Goal: Transaction & Acquisition: Purchase product/service

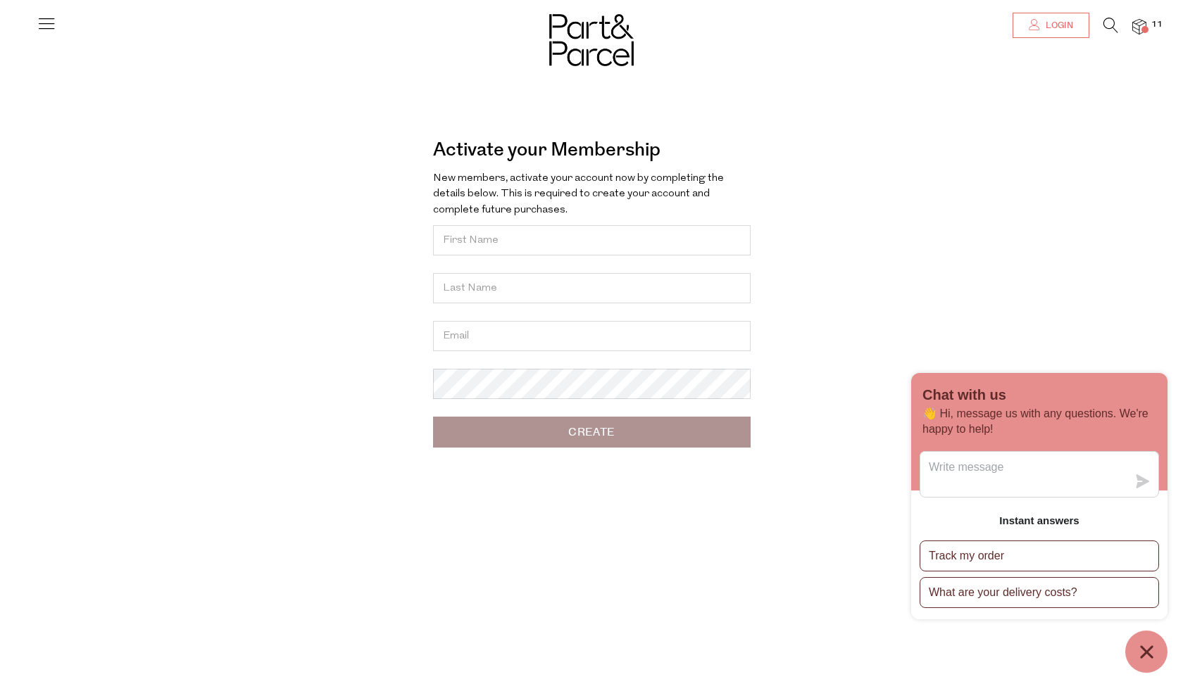
click at [1071, 23] on span "Login" at bounding box center [1057, 26] width 31 height 12
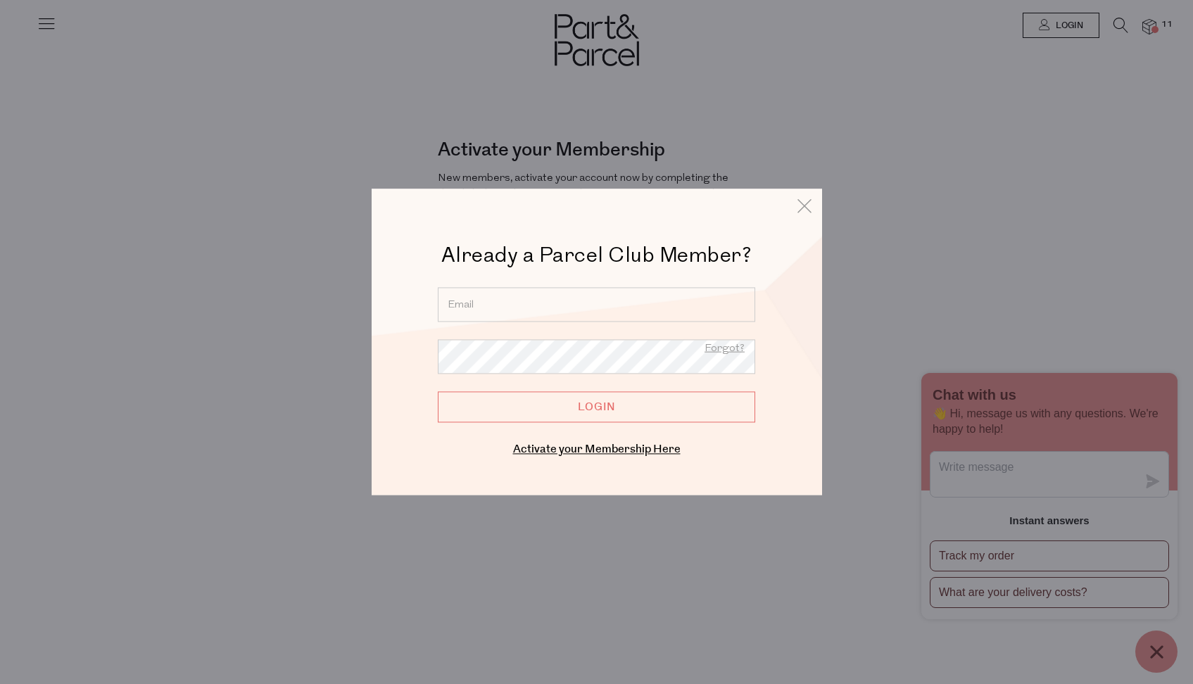
type input "ccolebrook@me.com"
click at [596, 407] on input "Login" at bounding box center [596, 406] width 317 height 31
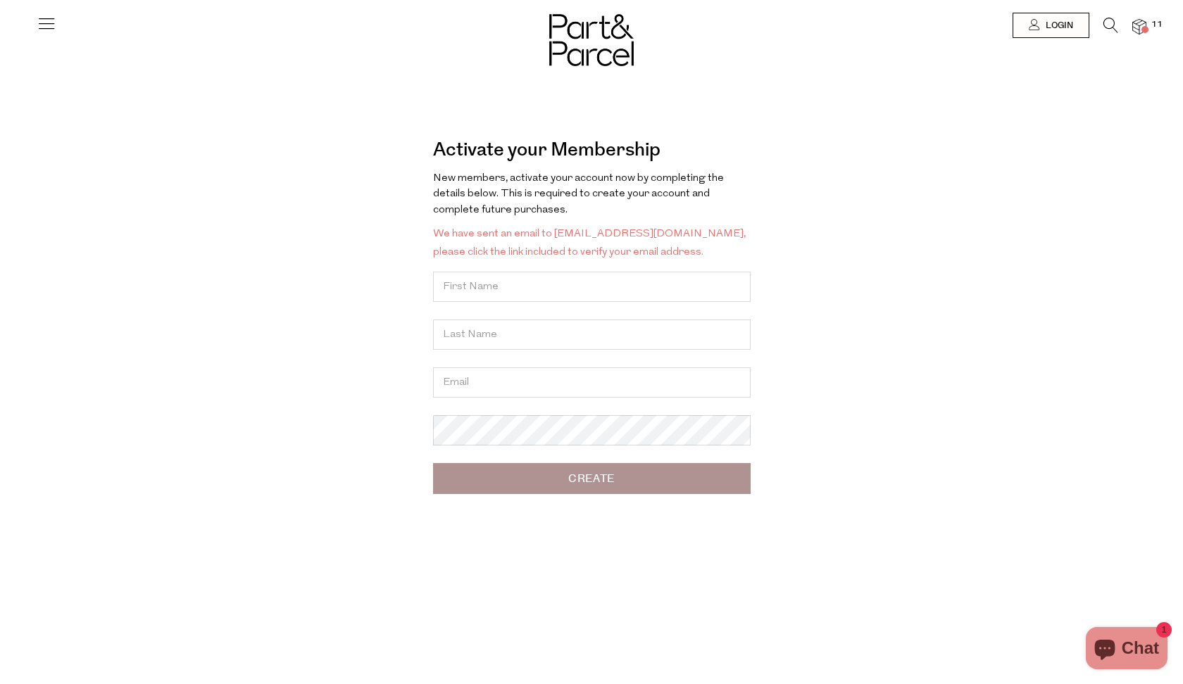
click at [1048, 26] on span "Login" at bounding box center [1057, 26] width 31 height 12
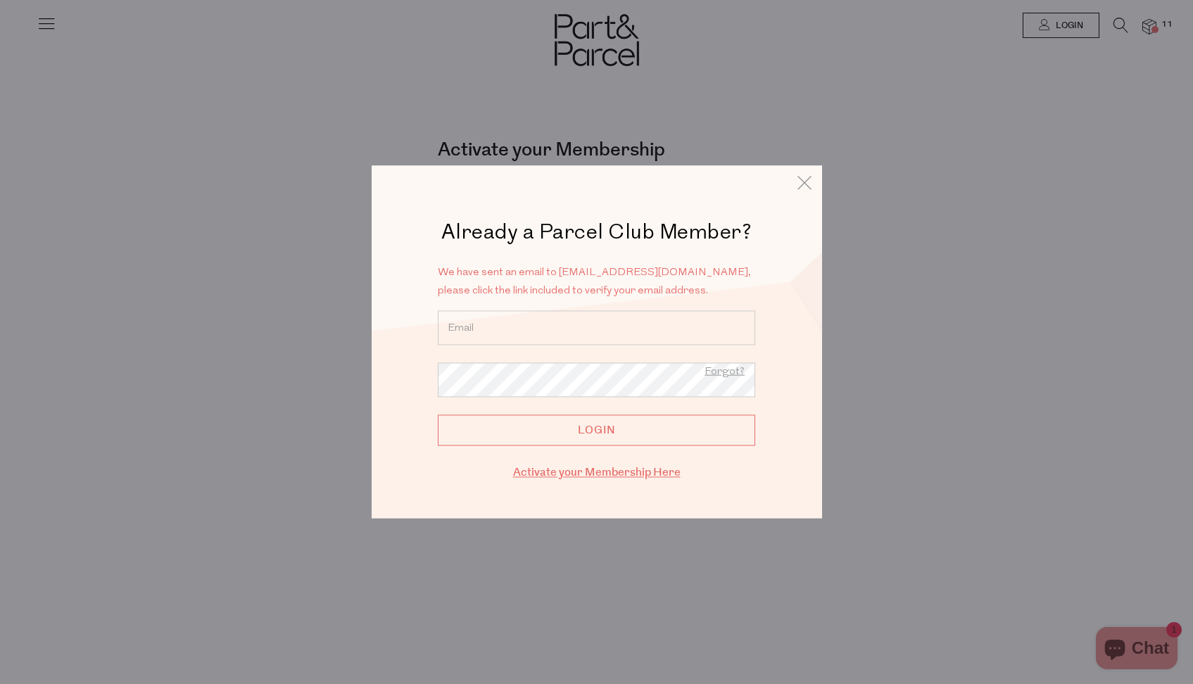
click at [621, 470] on link "Activate your Membership Here" at bounding box center [597, 473] width 168 height 16
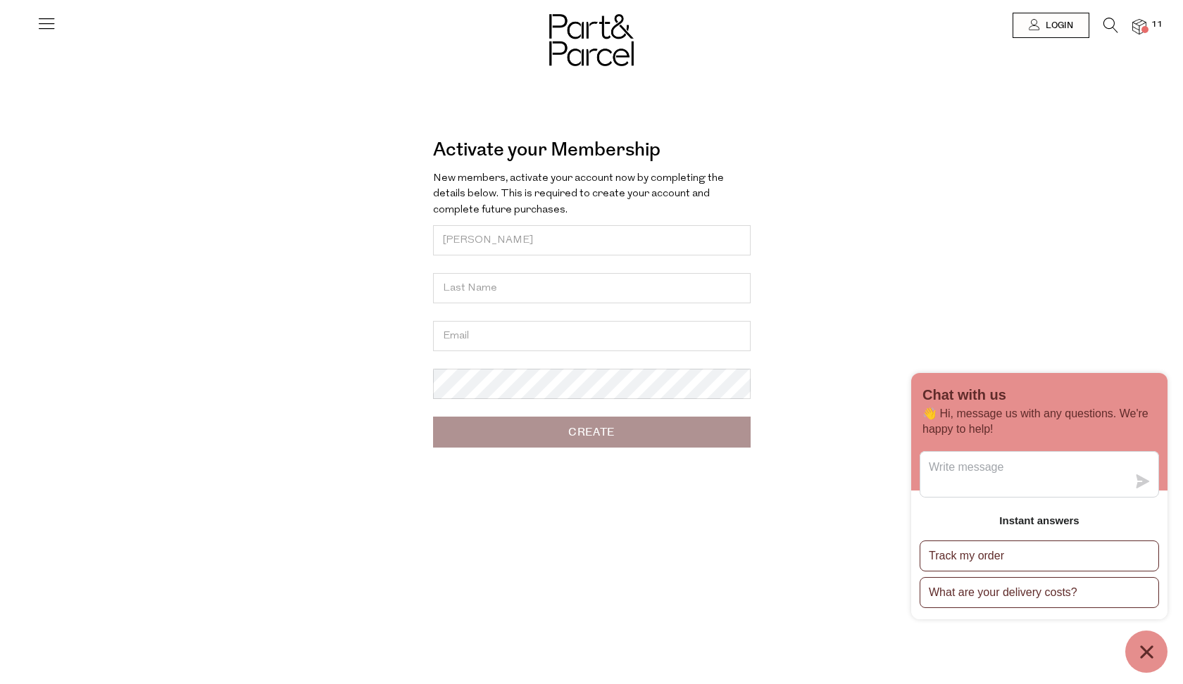
type input "[PERSON_NAME]"
type input "Colebrook"
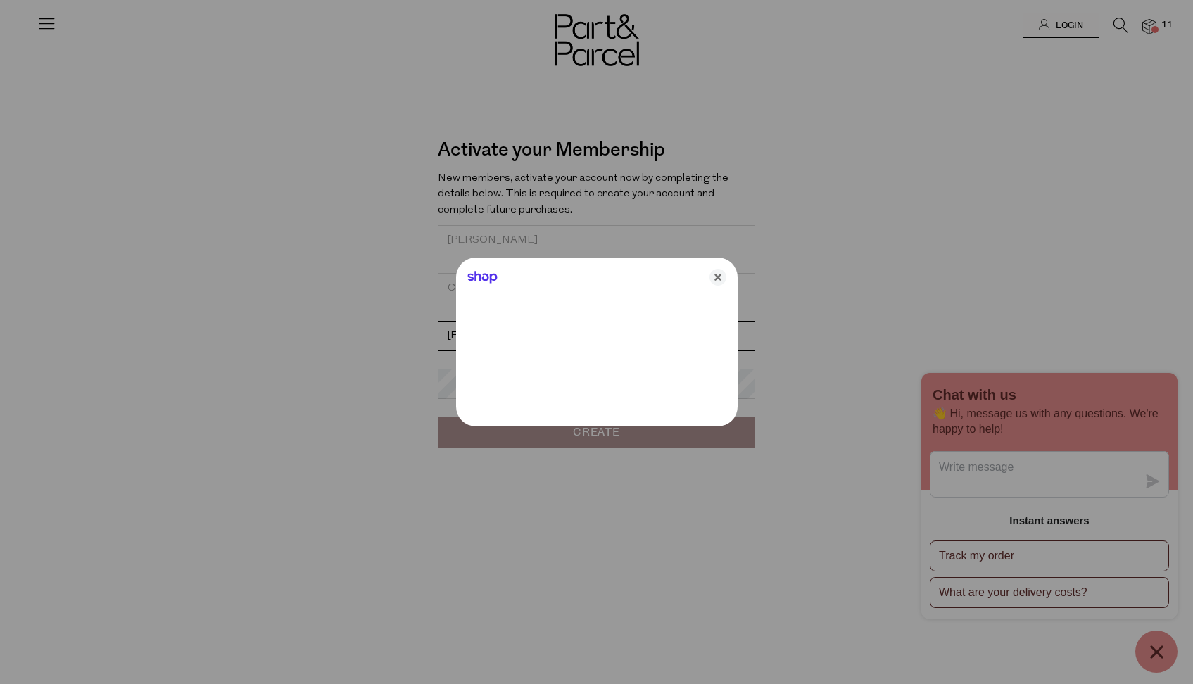
type input "clairecolebrook@gmail.com"
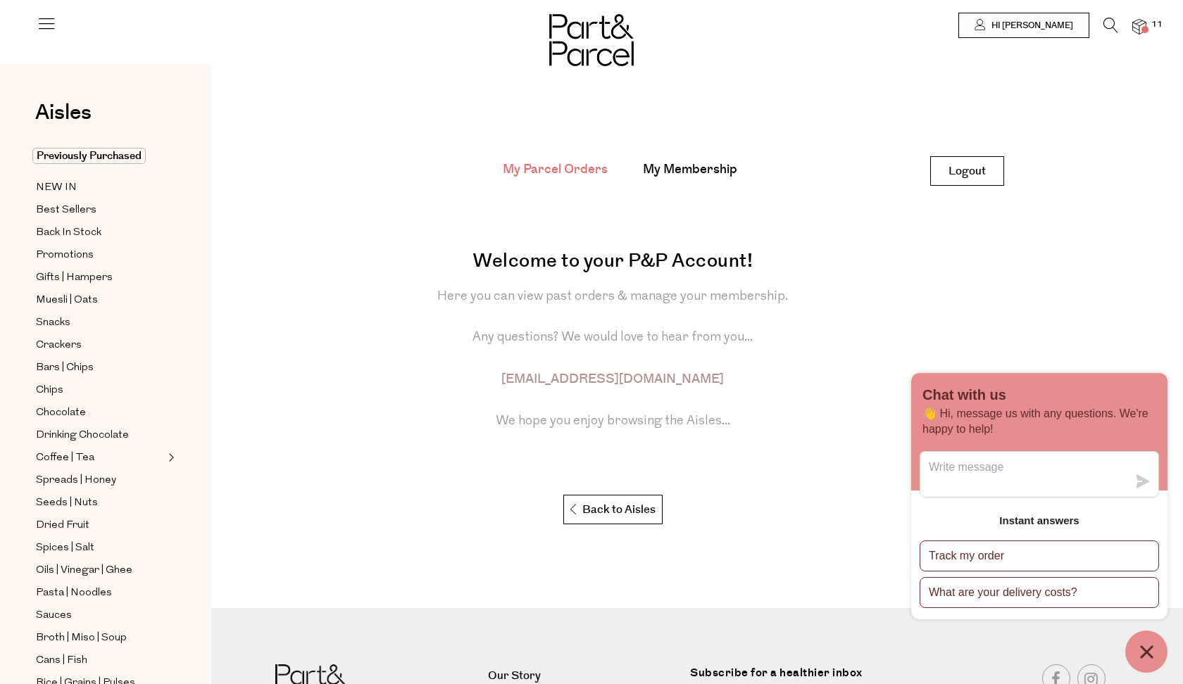
click at [1135, 27] on img at bounding box center [1139, 27] width 14 height 16
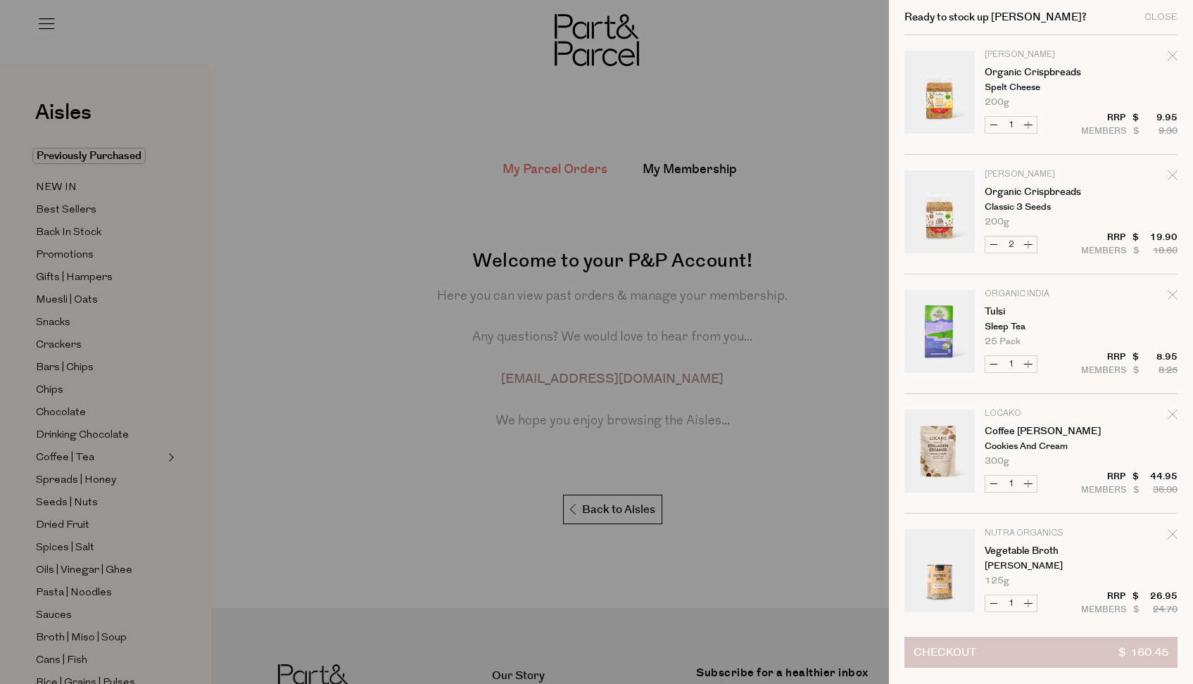
click at [964, 653] on span "Checkout" at bounding box center [945, 653] width 63 height 30
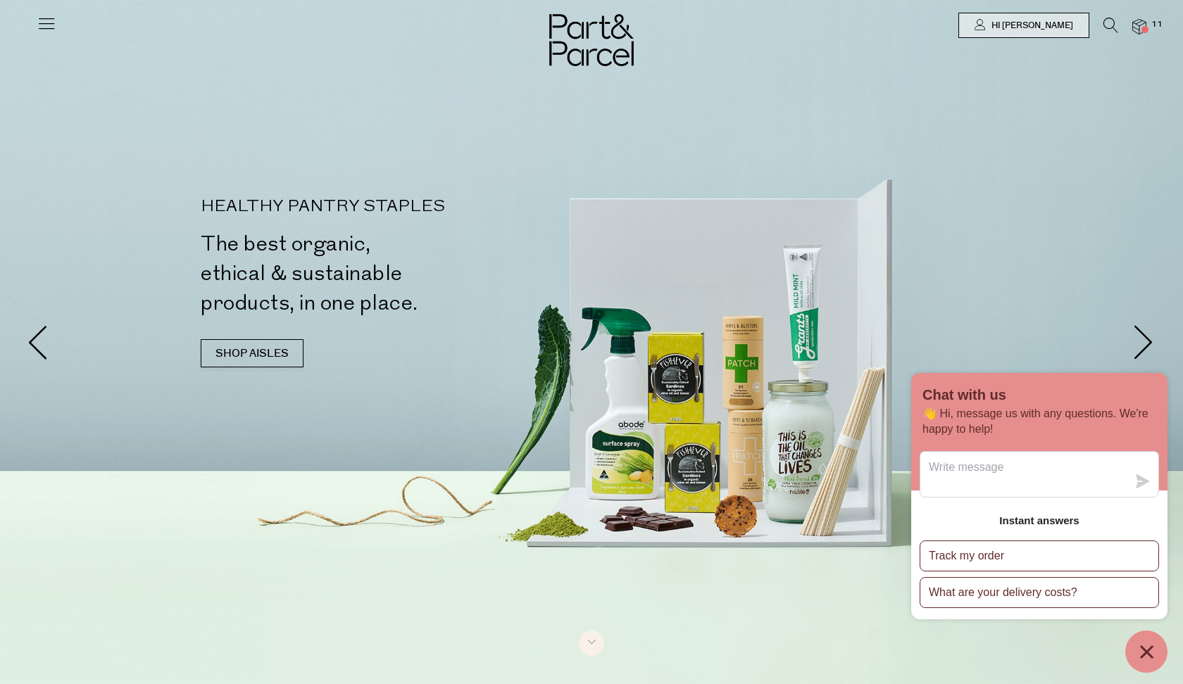
click at [1135, 25] on img at bounding box center [1139, 27] width 14 height 16
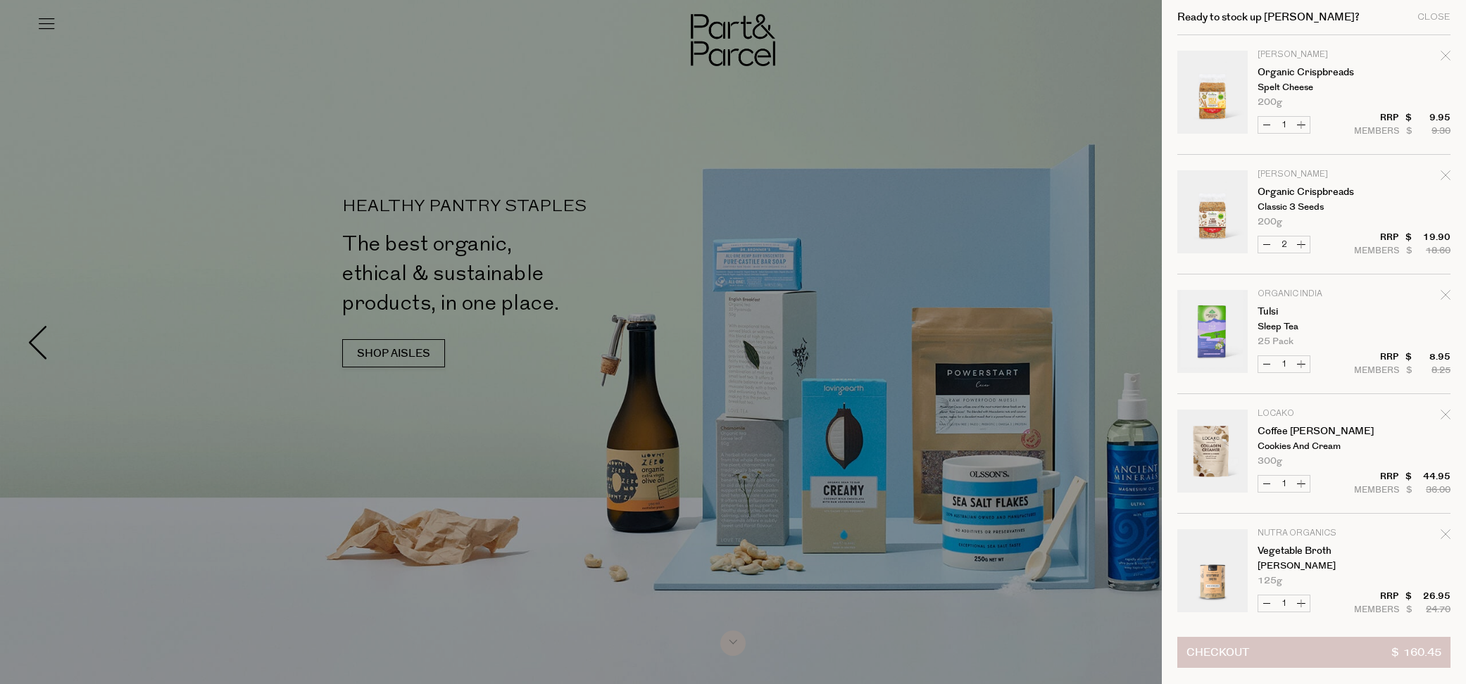
click at [1182, 657] on button "Checkout $ 160.45" at bounding box center [1313, 652] width 273 height 31
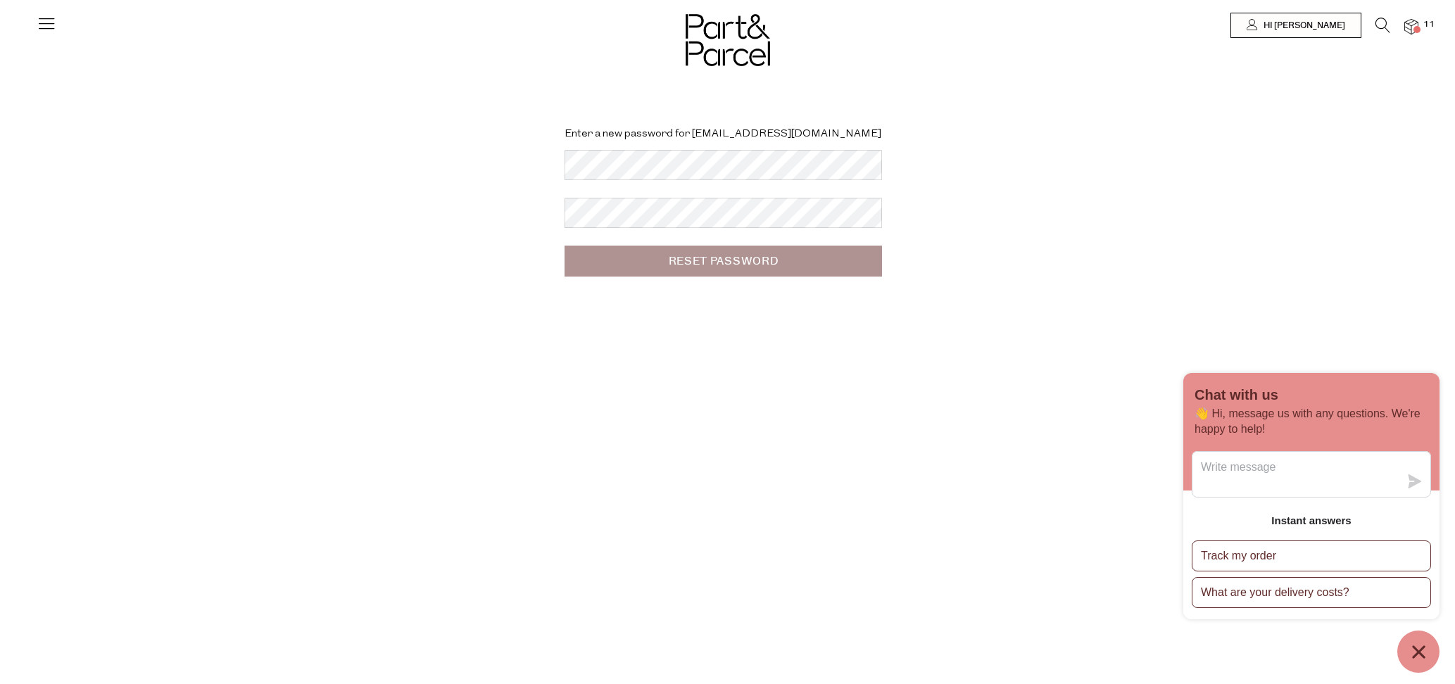
click at [724, 183] on form "Enter a new password for [EMAIL_ADDRESS][DOMAIN_NAME] Reset Password" at bounding box center [723, 202] width 317 height 150
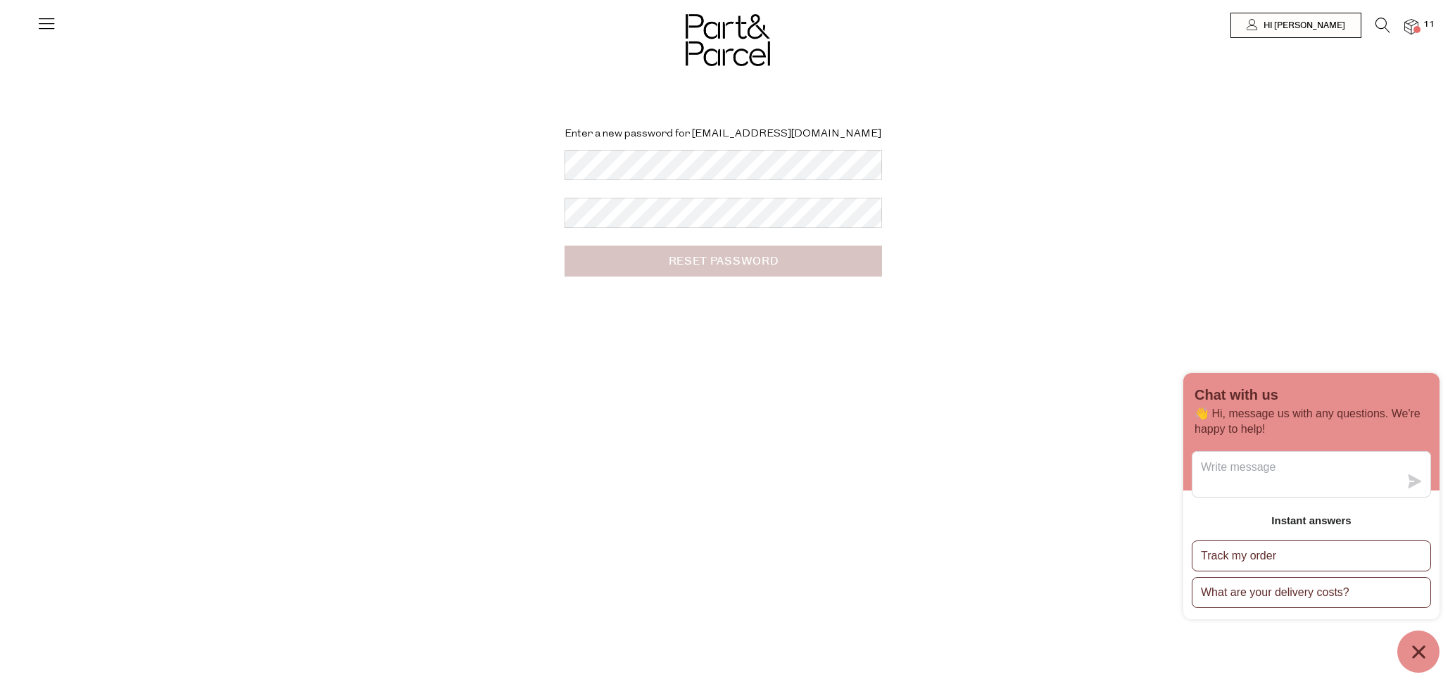
click at [712, 262] on input "Reset Password" at bounding box center [723, 261] width 317 height 31
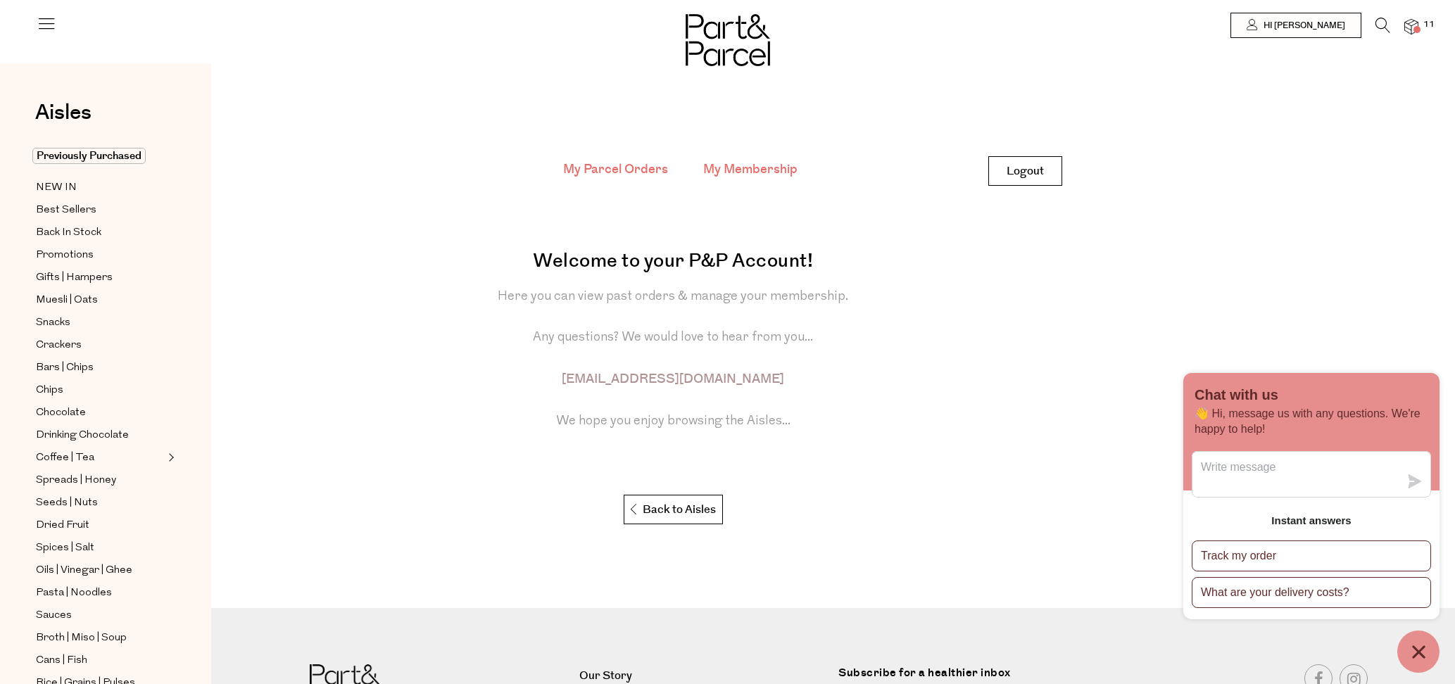
click at [738, 170] on link "My Membership" at bounding box center [750, 169] width 94 height 18
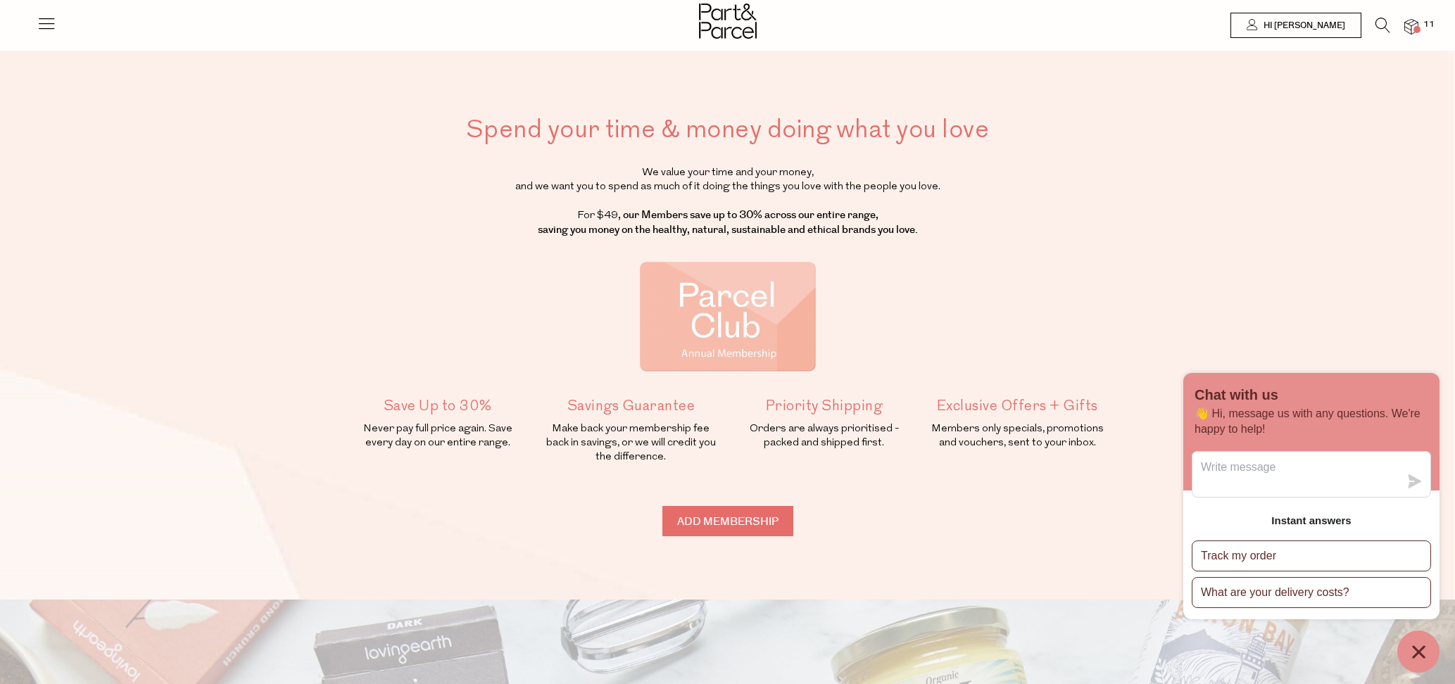
click at [694, 512] on input "Add membership" at bounding box center [727, 521] width 131 height 30
type input "ADDED"
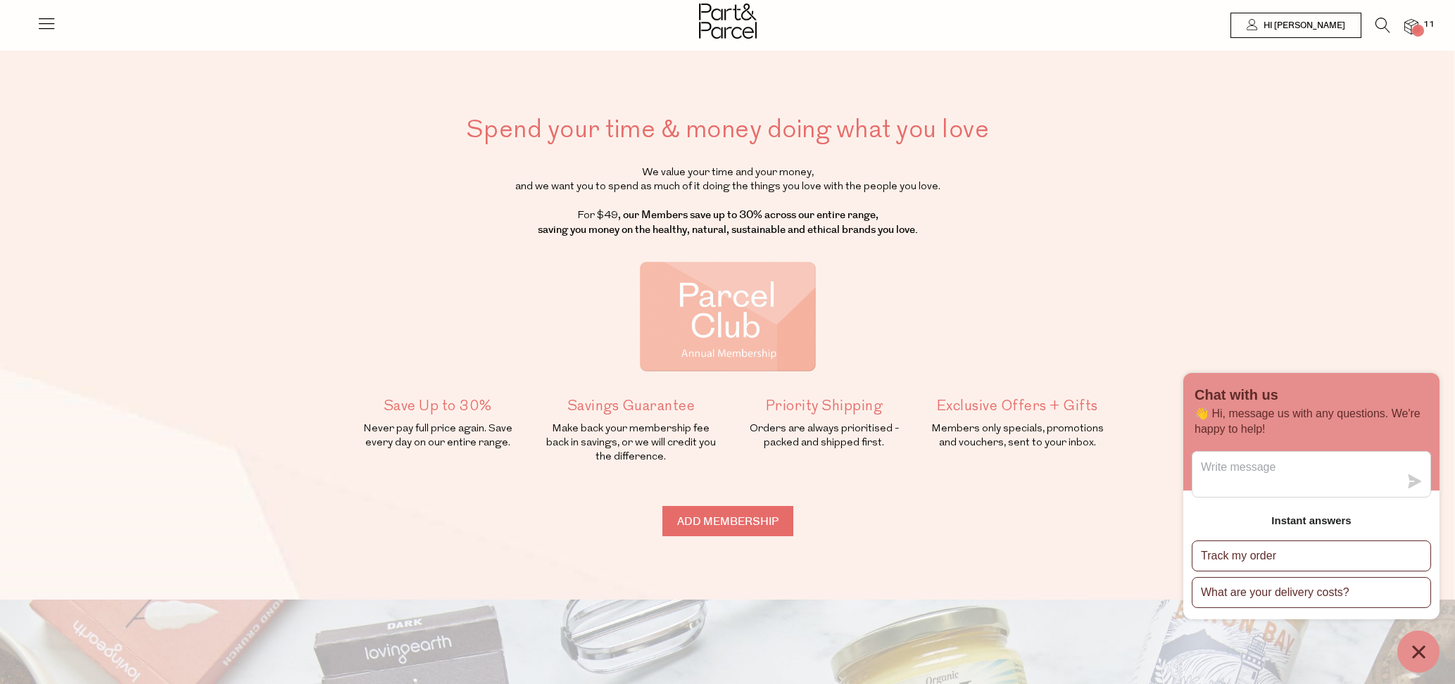
type input "ADDED"
click at [1407, 28] on img at bounding box center [1411, 27] width 14 height 16
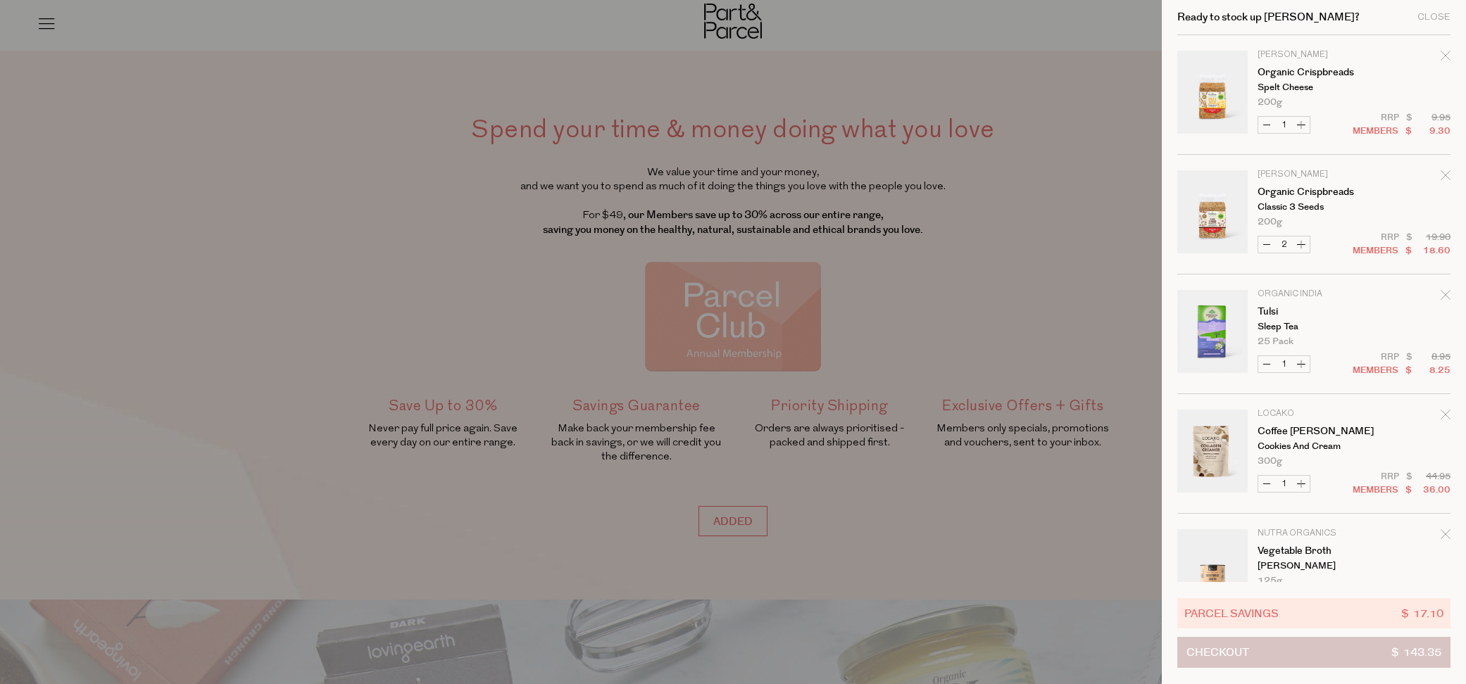
click at [1241, 655] on span "Checkout" at bounding box center [1217, 653] width 63 height 30
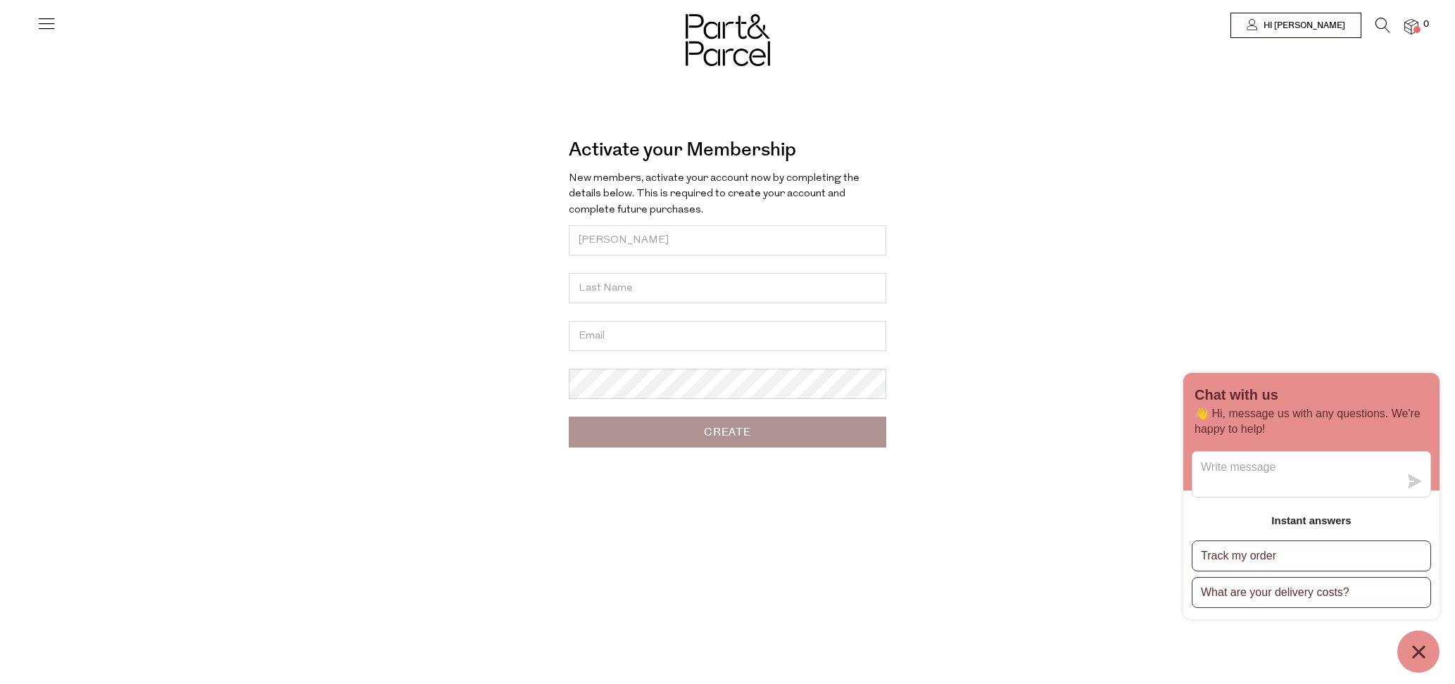
type input "[PERSON_NAME]"
type input "Colebrook"
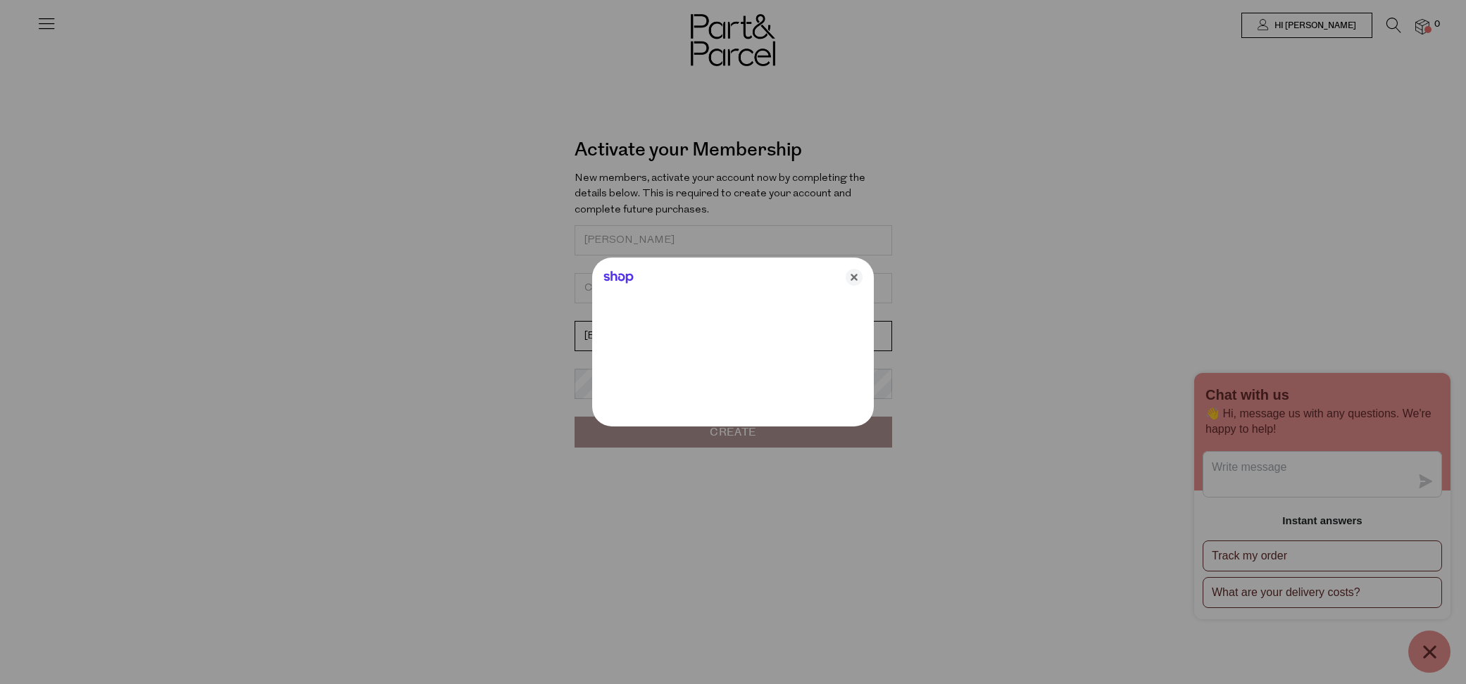
type input "clairecolebrook@gmail.com"
click at [859, 277] on icon "Close" at bounding box center [853, 277] width 17 height 17
